Goal: Task Accomplishment & Management: Use online tool/utility

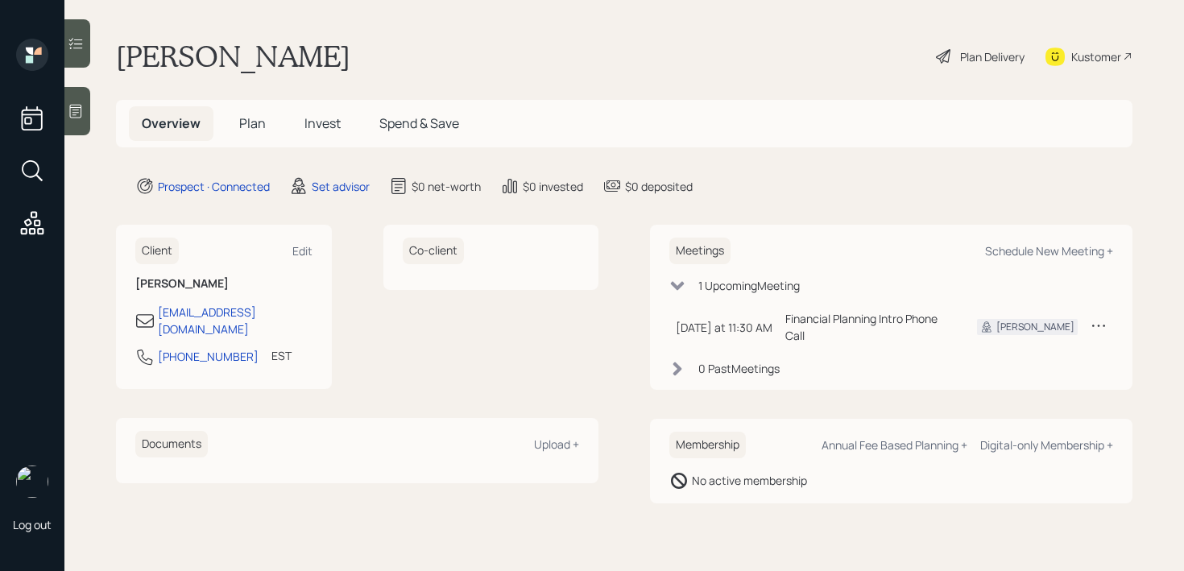
click at [87, 108] on div at bounding box center [77, 111] width 26 height 48
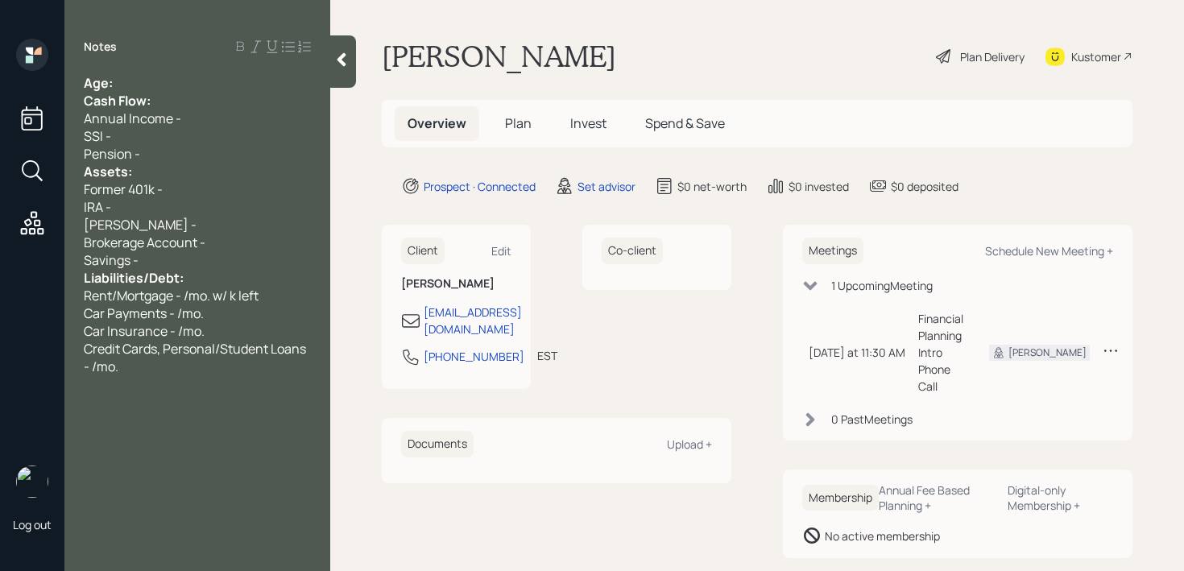
click at [148, 74] on div "Age:" at bounding box center [197, 83] width 227 height 18
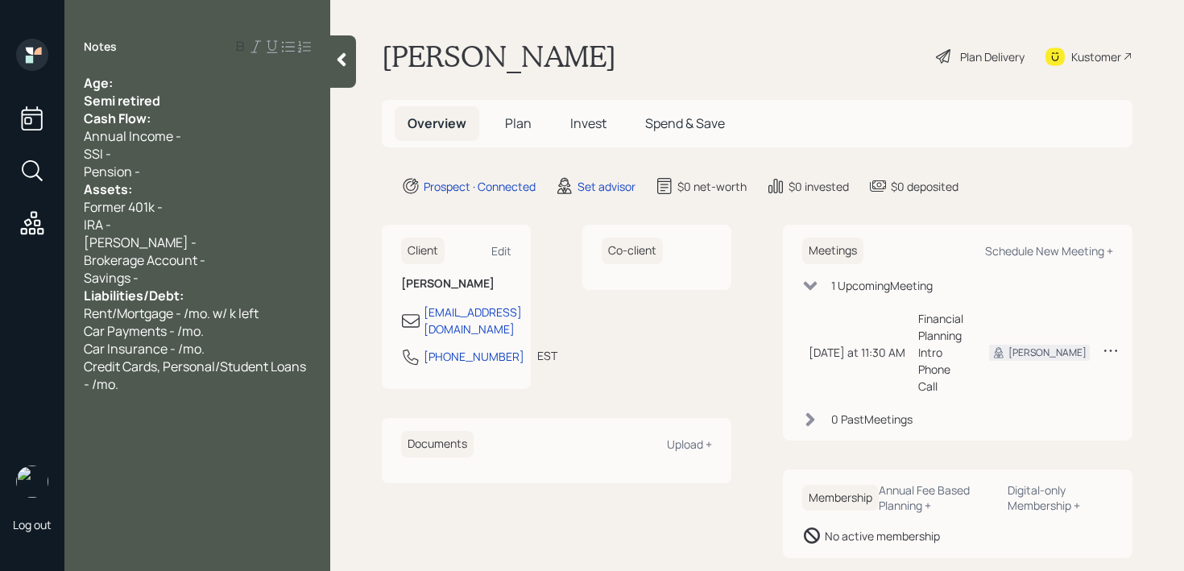
click at [118, 103] on span "Semi retired" at bounding box center [122, 101] width 77 height 18
drag, startPoint x: 145, startPoint y: 108, endPoint x: 52, endPoint y: 108, distance: 92.6
click at [52, 108] on div "Log out Notes Age: Semi-retired Cash Flow: Annual Income - SSI - Pension - Asse…" at bounding box center [592, 285] width 1184 height 571
click at [153, 82] on div "Age:" at bounding box center [197, 83] width 227 height 18
click at [172, 94] on div "Semi-retired" at bounding box center [197, 101] width 227 height 18
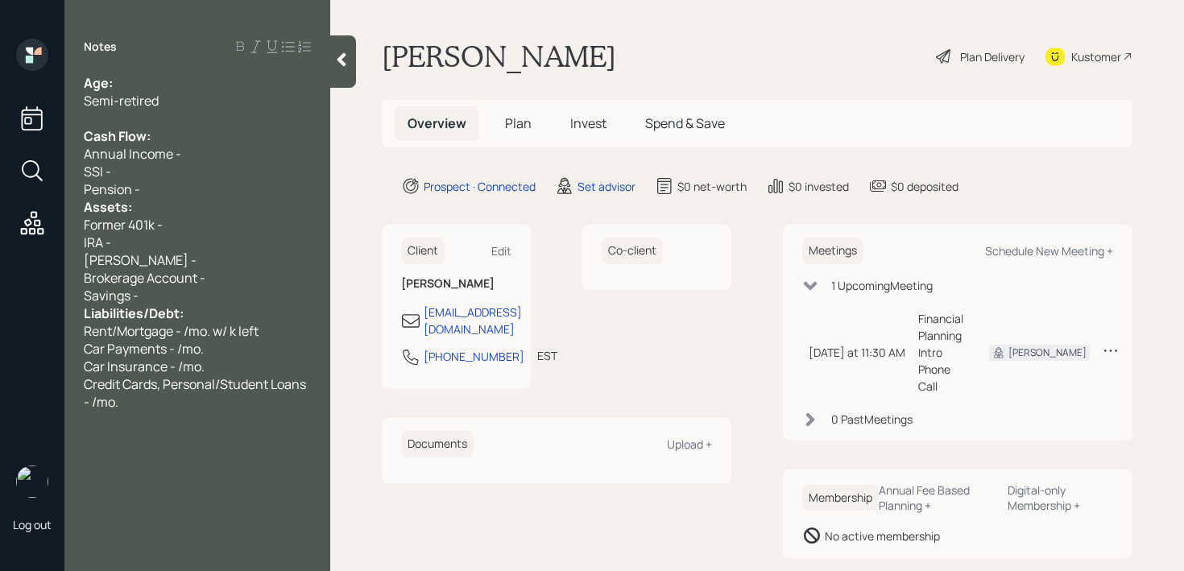
click at [179, 188] on div "Pension -" at bounding box center [197, 189] width 227 height 18
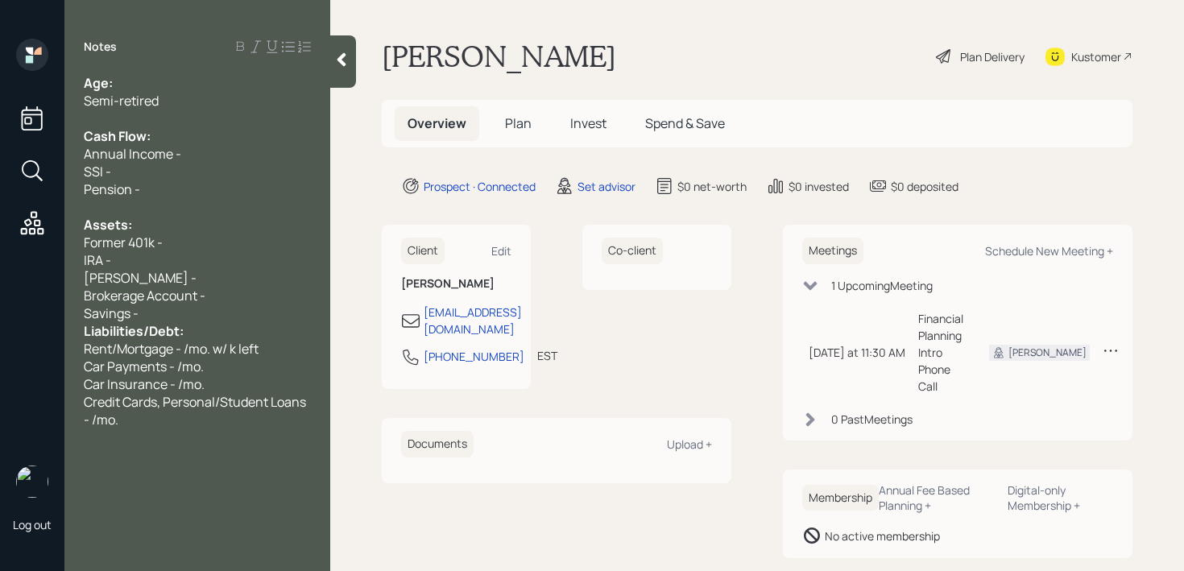
click at [197, 315] on div "Savings -" at bounding box center [197, 313] width 227 height 18
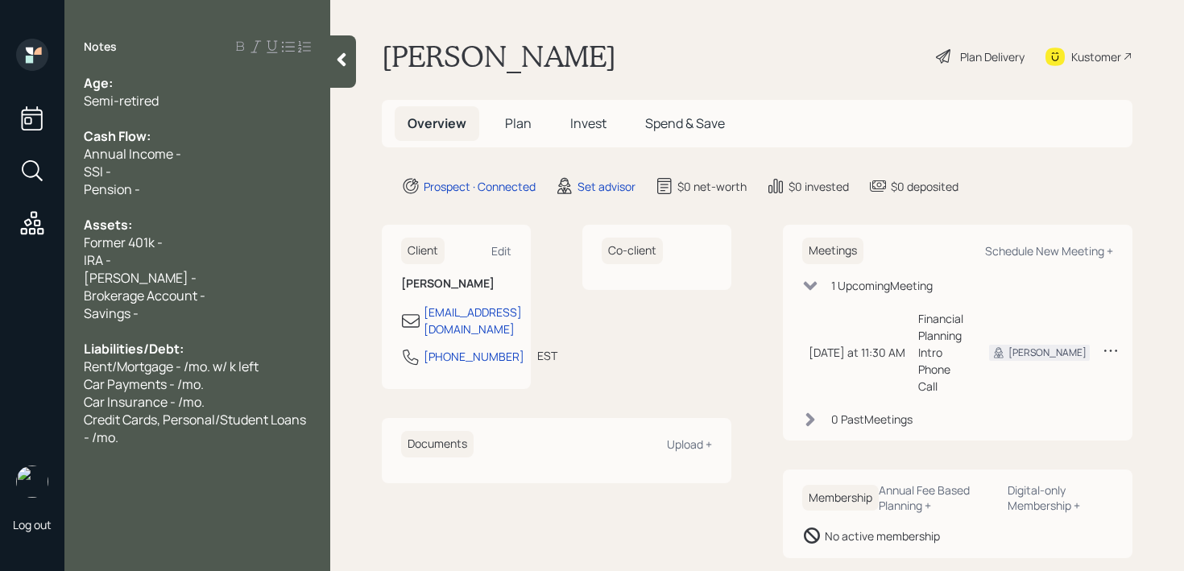
click at [153, 79] on div "Age:" at bounding box center [197, 83] width 227 height 18
click at [85, 87] on span "Age:" at bounding box center [98, 83] width 29 height 18
click at [168, 173] on div "SSI -" at bounding box center [197, 172] width 227 height 18
